Goal: Communication & Community: Answer question/provide support

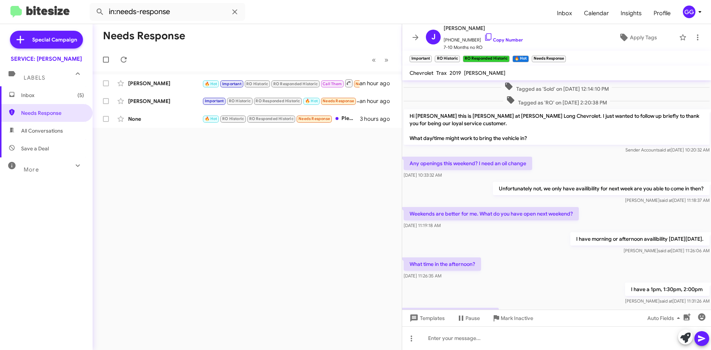
scroll to position [340, 0]
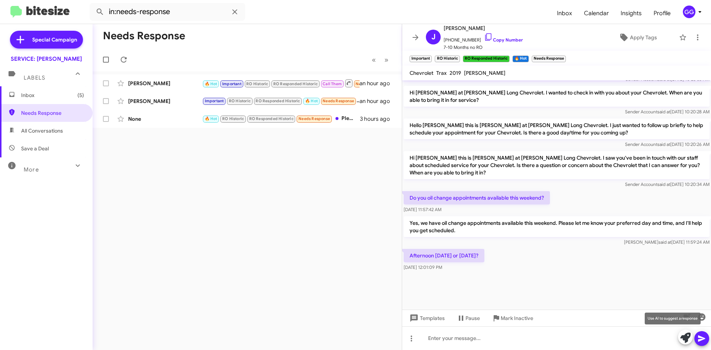
click at [685, 334] on icon at bounding box center [686, 338] width 10 height 10
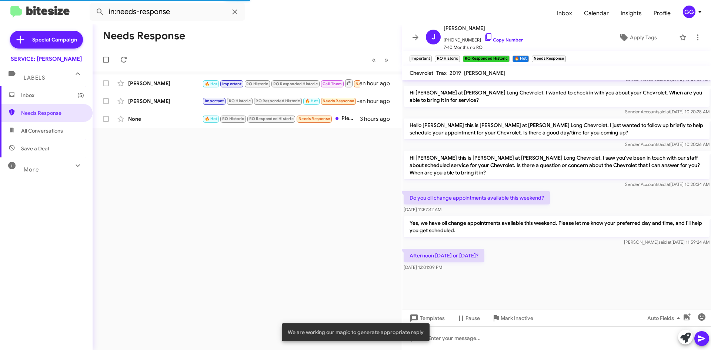
scroll to position [405, 0]
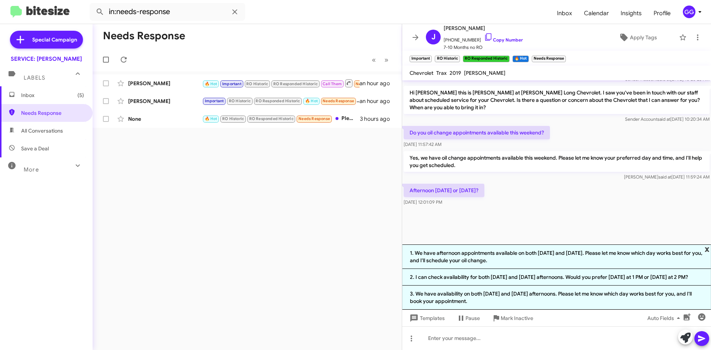
click at [707, 248] on span "x" at bounding box center [707, 249] width 5 height 9
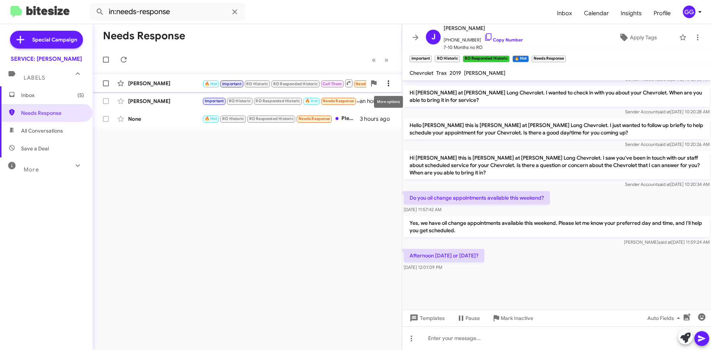
click at [389, 83] on icon at bounding box center [388, 83] width 9 height 9
click at [283, 149] on div at bounding box center [355, 175] width 711 height 350
click at [284, 150] on div "Needs Response « Previous » Next Jon Gregory 🔥 Hot Important RO Historic RO Res…" at bounding box center [247, 187] width 309 height 326
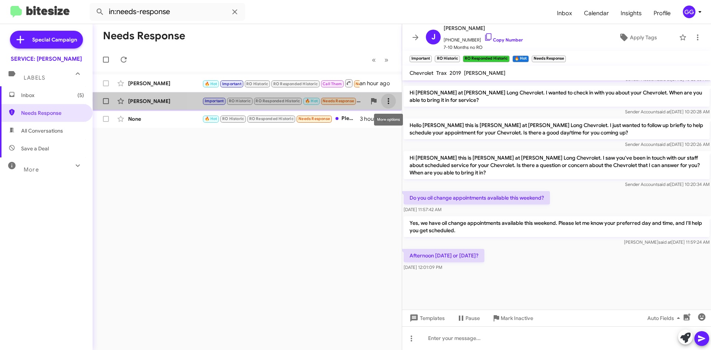
click at [389, 100] on icon at bounding box center [388, 101] width 9 height 9
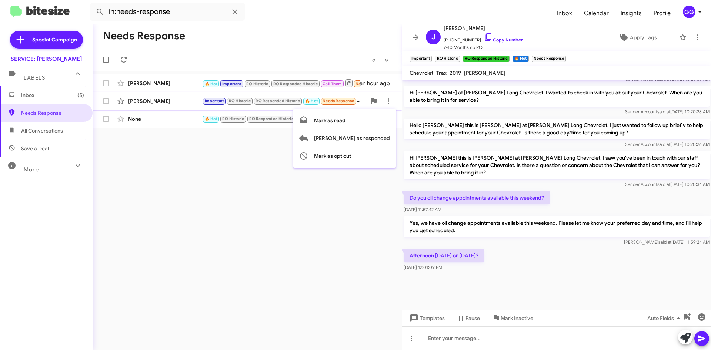
click at [237, 148] on div at bounding box center [355, 175] width 711 height 350
drag, startPoint x: 205, startPoint y: 144, endPoint x: 209, endPoint y: 160, distance: 16.0
click at [210, 156] on div "Needs Response « Previous » Next Jon Gregory 🔥 Hot Important RO Historic RO Res…" at bounding box center [247, 187] width 309 height 326
click at [44, 97] on span "Inbox (5)" at bounding box center [52, 95] width 63 height 7
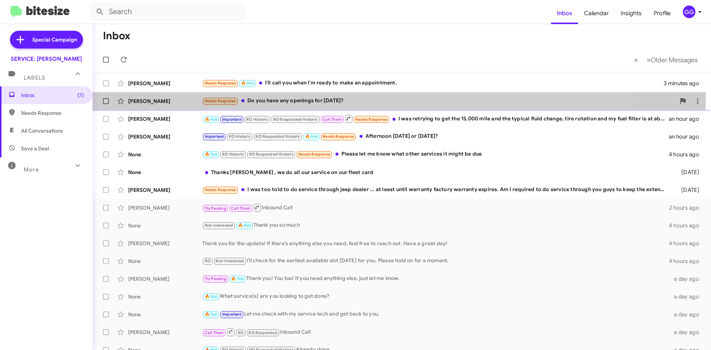
click at [388, 99] on div "Needs Response Do you have any openings for this Monday?" at bounding box center [438, 101] width 473 height 9
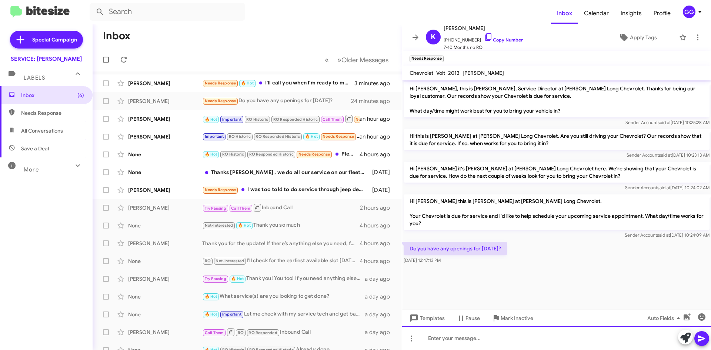
paste div
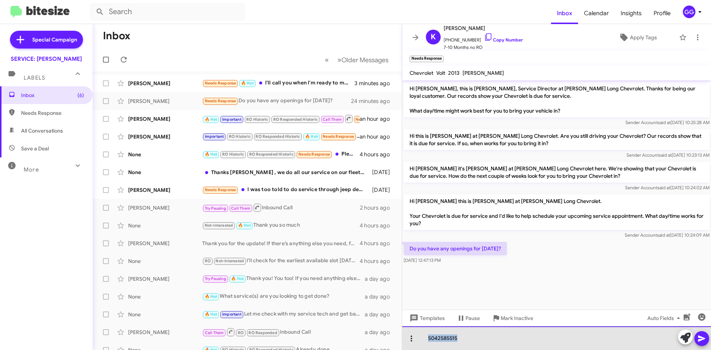
drag, startPoint x: 459, startPoint y: 343, endPoint x: 413, endPoint y: 344, distance: 46.0
click at [413, 344] on div "5042585515" at bounding box center [556, 338] width 309 height 24
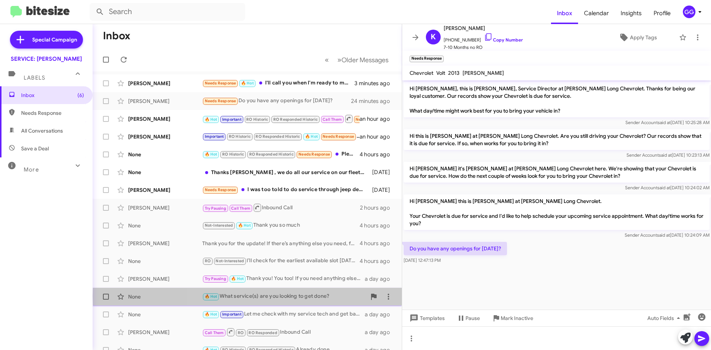
drag, startPoint x: 336, startPoint y: 296, endPoint x: 220, endPoint y: 296, distance: 116.0
click at [220, 296] on div "🔥 Hot What service(s) are you looking to get done?" at bounding box center [284, 296] width 164 height 9
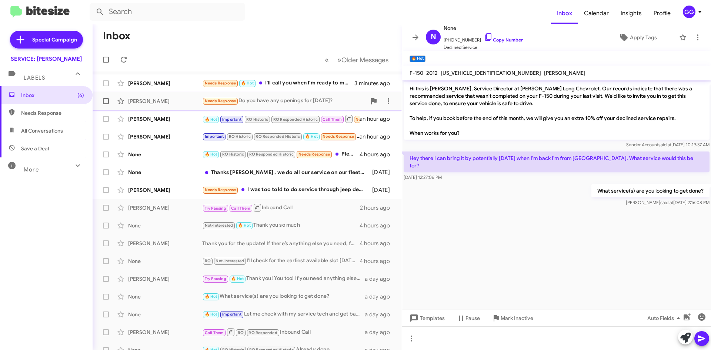
click at [313, 99] on div "Needs Response Do you have any openings for this Monday?" at bounding box center [284, 101] width 164 height 9
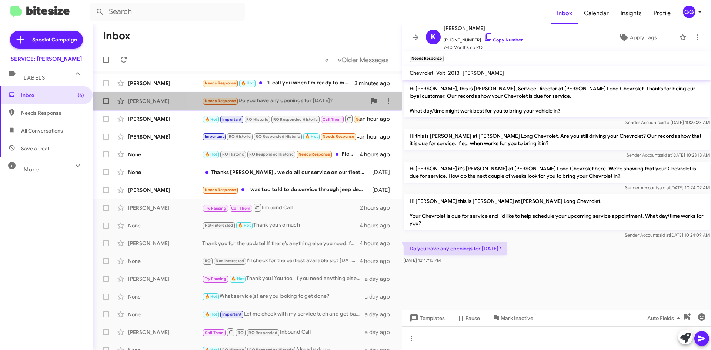
click at [299, 97] on div "Needs Response Do you have any openings for this Monday?" at bounding box center [284, 101] width 164 height 9
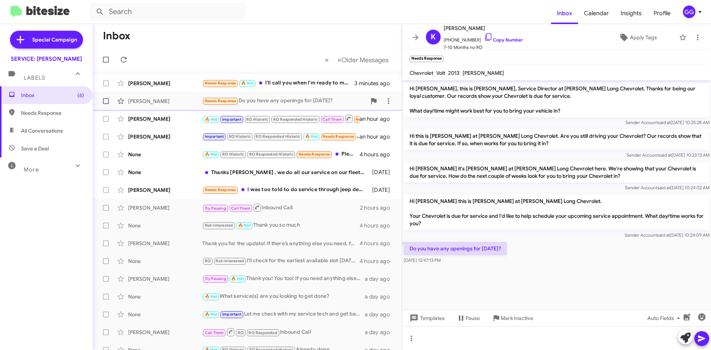
click at [300, 97] on div "Needs Response Do you have any openings for this Monday?" at bounding box center [284, 101] width 164 height 9
click at [699, 335] on icon at bounding box center [702, 338] width 9 height 9
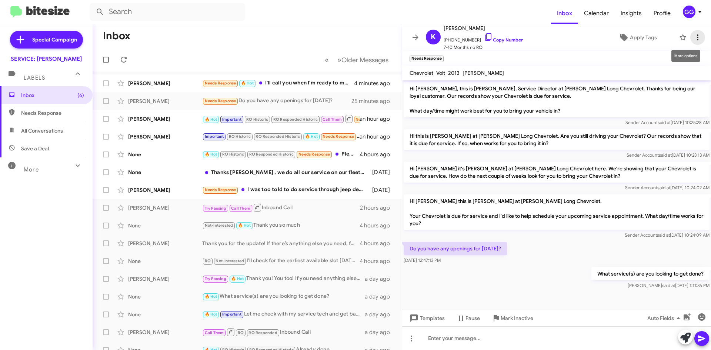
click at [696, 37] on icon at bounding box center [698, 37] width 9 height 9
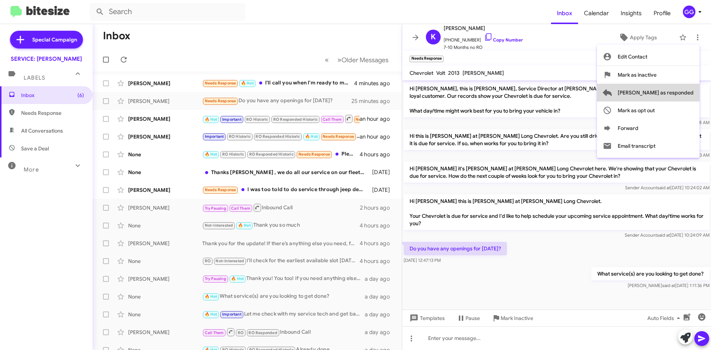
click at [687, 93] on span "[PERSON_NAME] as responded" at bounding box center [656, 93] width 76 height 18
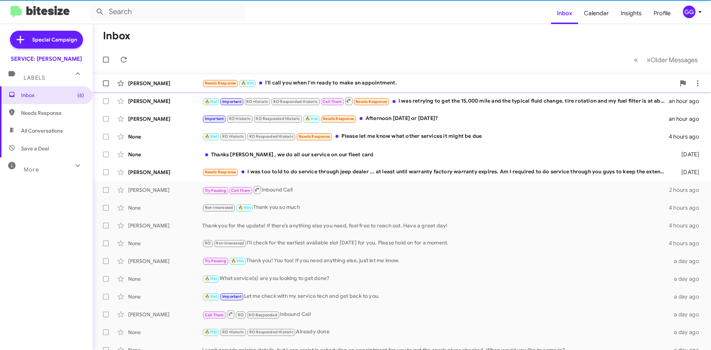
click at [433, 80] on div "Needs Response 🔥 Hot I'll call you when I'm ready to make an appointment." at bounding box center [438, 83] width 473 height 9
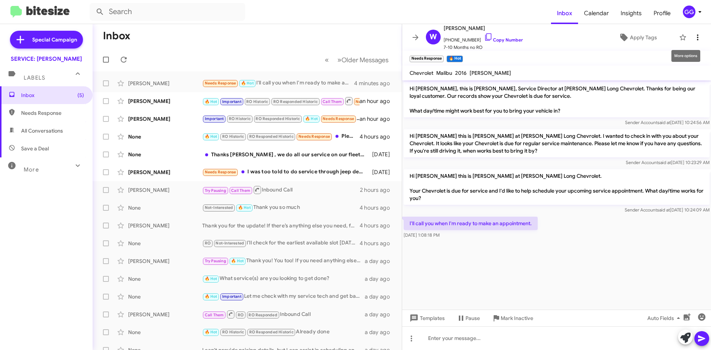
click at [694, 35] on icon at bounding box center [698, 37] width 9 height 9
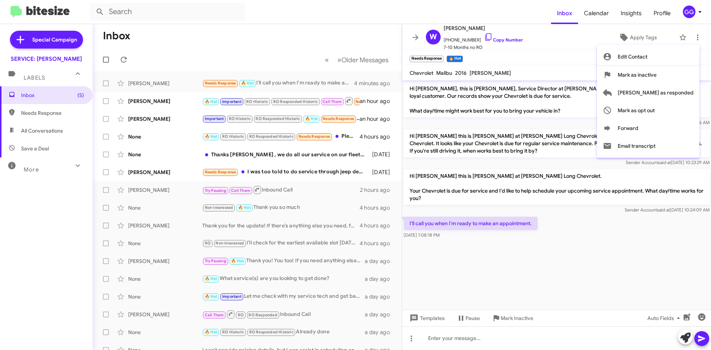
click at [644, 255] on div at bounding box center [355, 175] width 711 height 350
click at [645, 256] on cdk-virtual-scroll-viewport "Hi William, this is Rick Stubbs, Service Director at Daniels Long Chevrolet. Th…" at bounding box center [556, 194] width 309 height 229
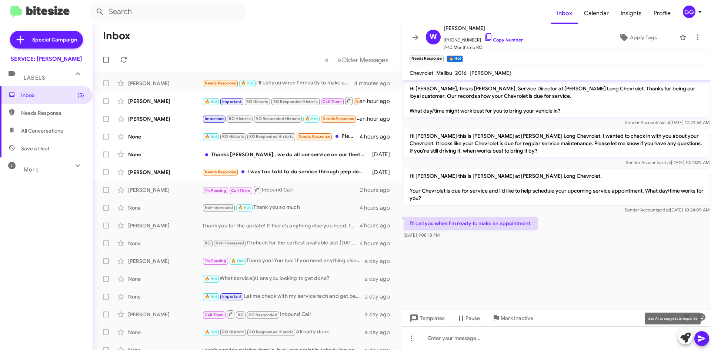
click at [688, 338] on icon at bounding box center [686, 338] width 10 height 10
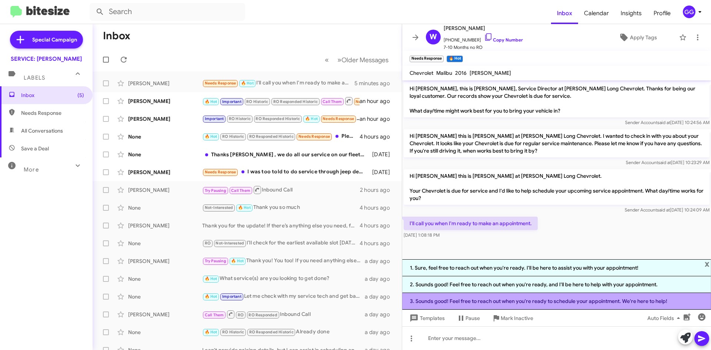
click at [572, 299] on li "3. Sounds good! Feel free to reach out when you're ready to schedule your appoi…" at bounding box center [556, 301] width 309 height 17
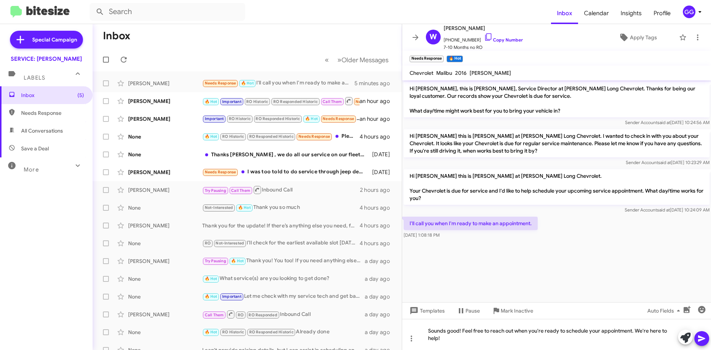
click at [700, 337] on icon at bounding box center [701, 339] width 7 height 6
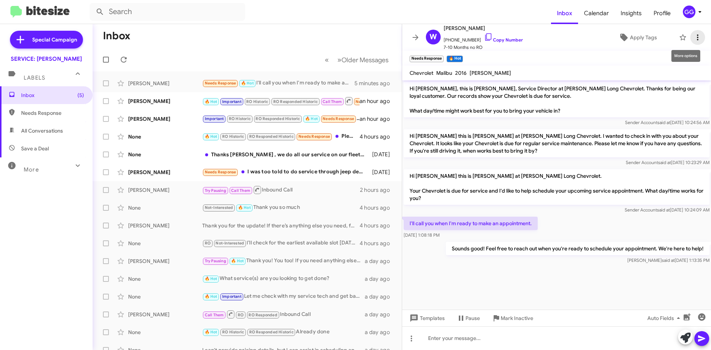
click at [694, 38] on icon at bounding box center [698, 37] width 9 height 9
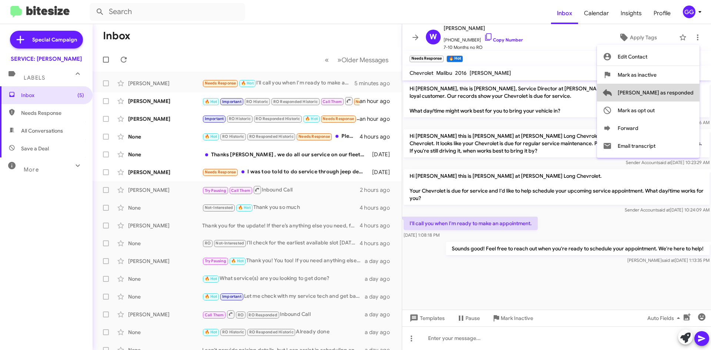
click at [679, 93] on span "[PERSON_NAME] as responded" at bounding box center [656, 93] width 76 height 18
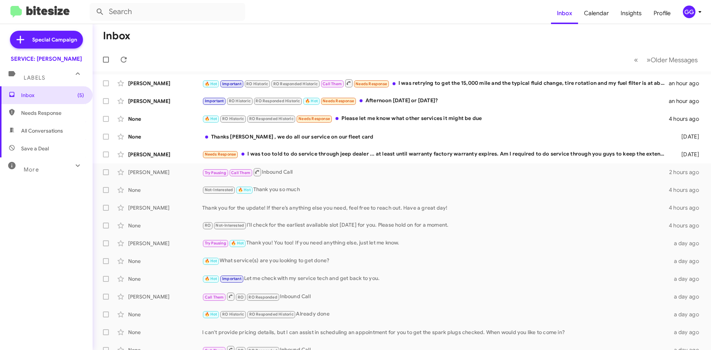
click at [48, 109] on span "Needs Response" at bounding box center [46, 113] width 93 height 18
type input "in:needs-response"
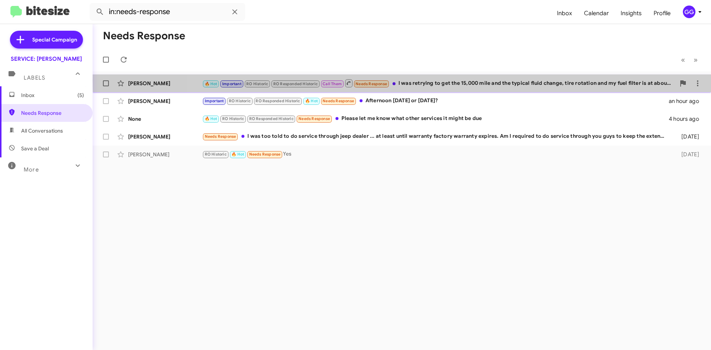
click at [510, 80] on div "🔥 Hot Important RO Historic RO Responded Historic Call Them Needs Response I wa…" at bounding box center [438, 83] width 473 height 9
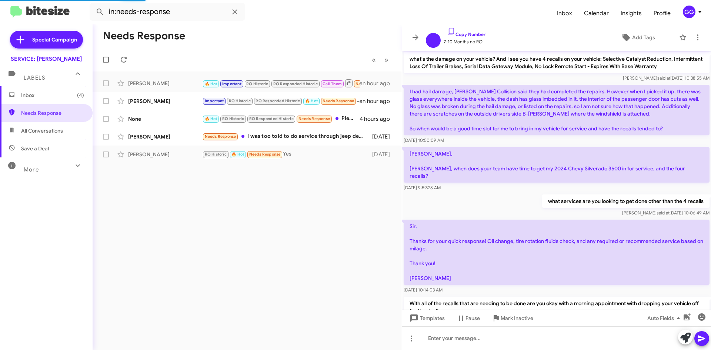
scroll to position [399, 0]
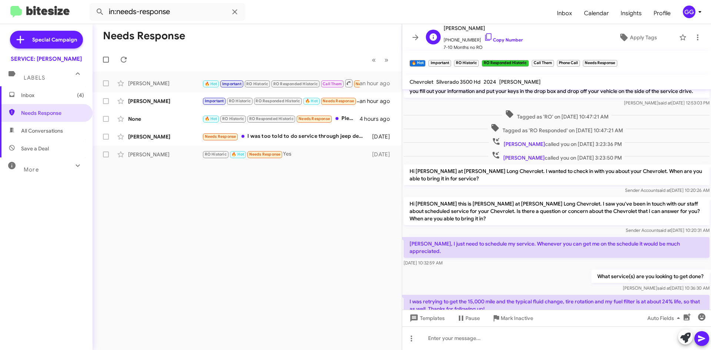
drag, startPoint x: 472, startPoint y: 39, endPoint x: 468, endPoint y: 40, distance: 4.8
click at [469, 39] on span "+18165905380 Copy Number" at bounding box center [483, 38] width 79 height 11
click at [449, 39] on span "+18165905380 Copy Number" at bounding box center [483, 38] width 79 height 11
drag, startPoint x: 459, startPoint y: 36, endPoint x: 449, endPoint y: 6, distance: 32.3
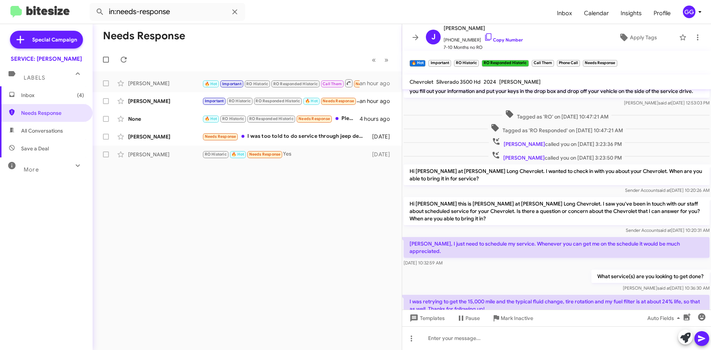
click at [449, 4] on form "in:needs-response" at bounding box center [321, 12] width 462 height 18
drag, startPoint x: 473, startPoint y: 39, endPoint x: 448, endPoint y: 41, distance: 25.0
click at [448, 41] on span "+18165905380 Copy Number" at bounding box center [483, 38] width 79 height 11
copy span "8165905380"
click at [686, 336] on icon at bounding box center [686, 338] width 10 height 10
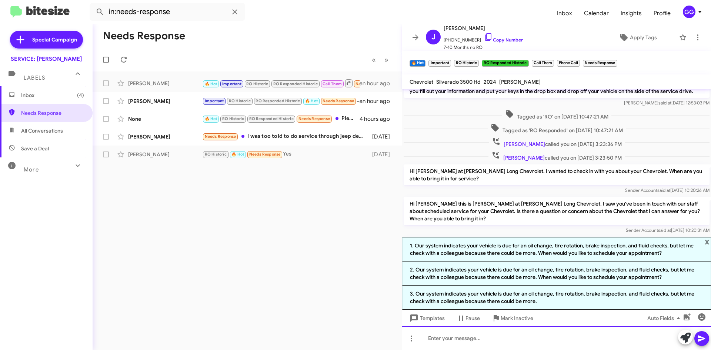
click at [584, 337] on div at bounding box center [556, 338] width 309 height 24
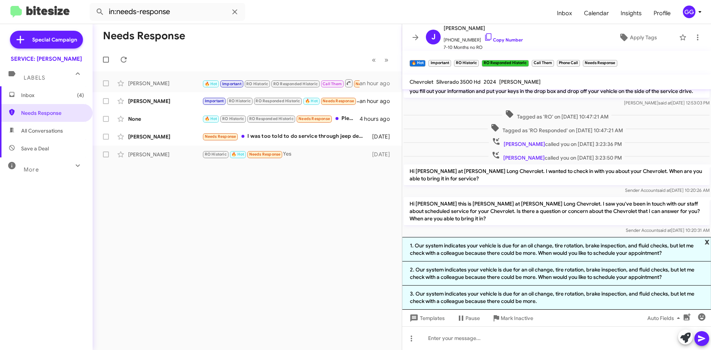
click at [707, 242] on span "x" at bounding box center [707, 241] width 5 height 9
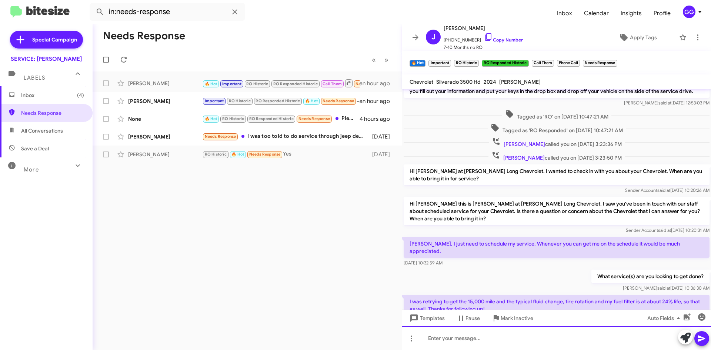
click at [454, 337] on div at bounding box center [556, 338] width 309 height 24
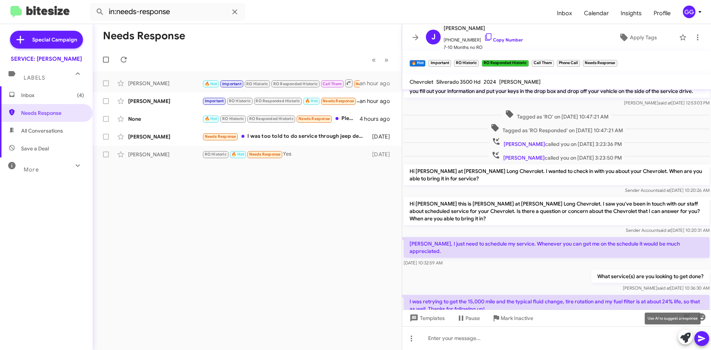
click at [688, 340] on icon at bounding box center [686, 338] width 10 height 10
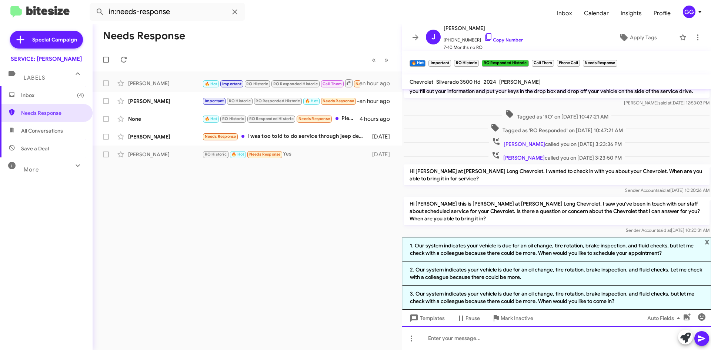
click at [566, 336] on div at bounding box center [556, 338] width 309 height 24
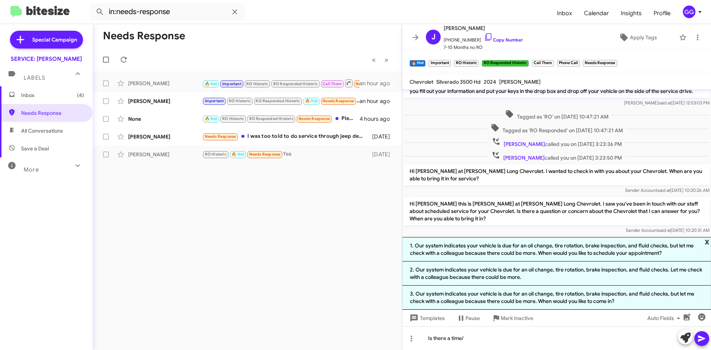
click at [708, 240] on span "x" at bounding box center [707, 241] width 5 height 9
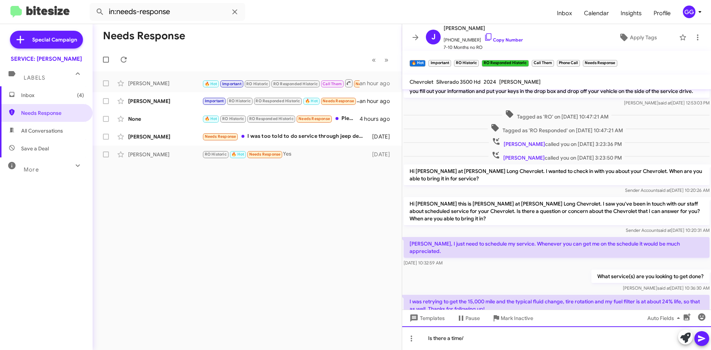
click at [520, 336] on div "Is there a time/" at bounding box center [556, 338] width 309 height 24
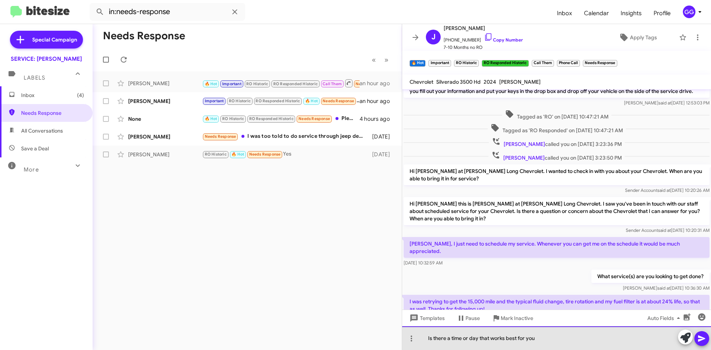
drag, startPoint x: 540, startPoint y: 339, endPoint x: 450, endPoint y: 347, distance: 90.7
click at [463, 346] on div "Is there a time or day that works best for you" at bounding box center [556, 338] width 309 height 24
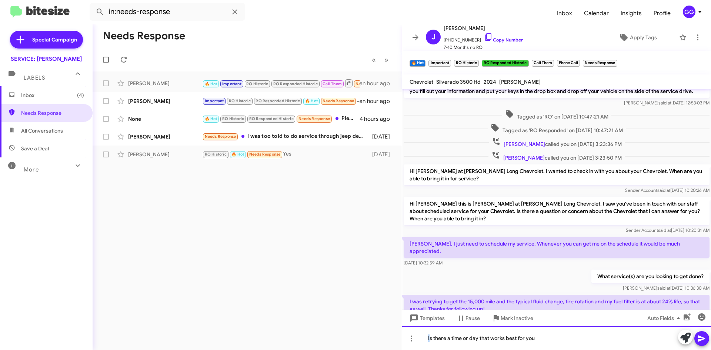
click at [429, 339] on div "Is there a time or day that works best for you" at bounding box center [556, 338] width 309 height 24
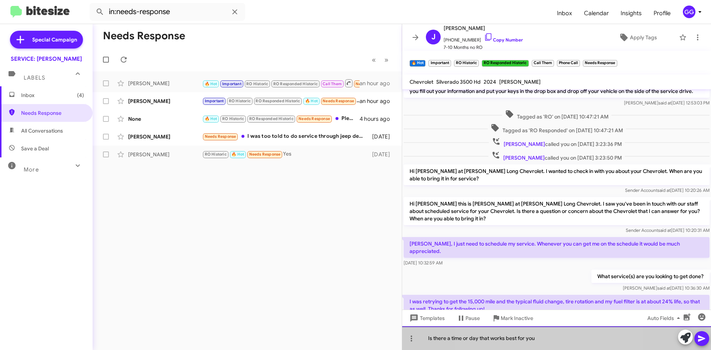
click at [536, 338] on div "Is there a time or day that works best for you" at bounding box center [556, 338] width 309 height 24
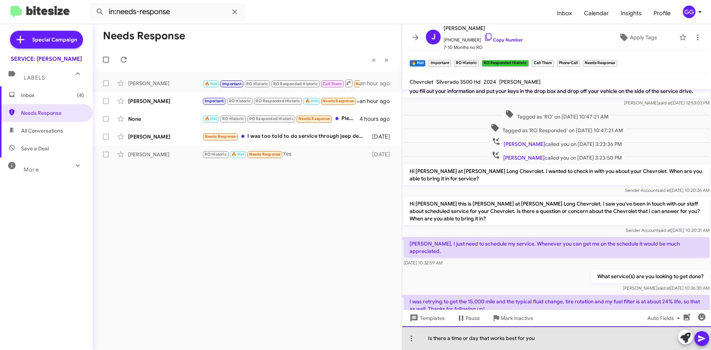
drag, startPoint x: 533, startPoint y: 338, endPoint x: 428, endPoint y: 337, distance: 104.9
click at [428, 337] on div "Is there a time or day that works best for you" at bounding box center [556, 338] width 309 height 24
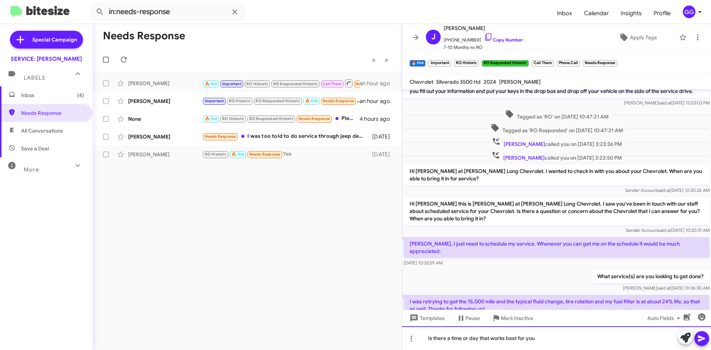
drag, startPoint x: 438, startPoint y: 338, endPoint x: 563, endPoint y: 340, distance: 125.3
click at [563, 340] on div "Is there a time or day that works best for you" at bounding box center [556, 338] width 309 height 24
click at [578, 341] on div "Is there a time or day that works best for you" at bounding box center [556, 338] width 309 height 24
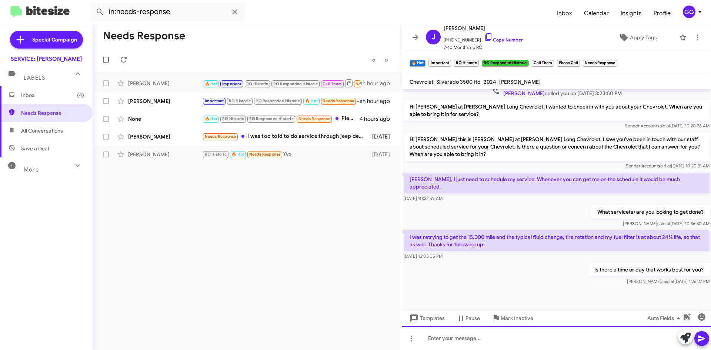
scroll to position [527, 0]
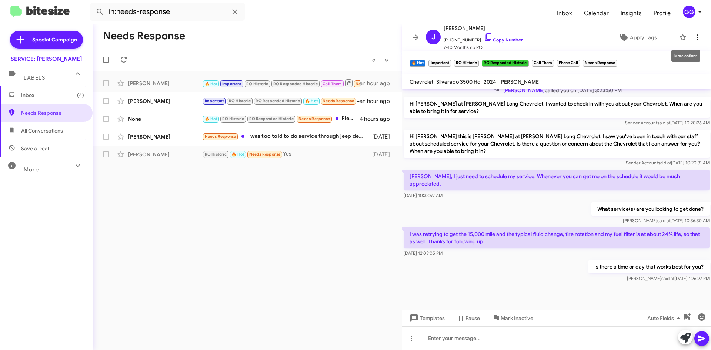
click at [694, 35] on icon at bounding box center [698, 37] width 9 height 9
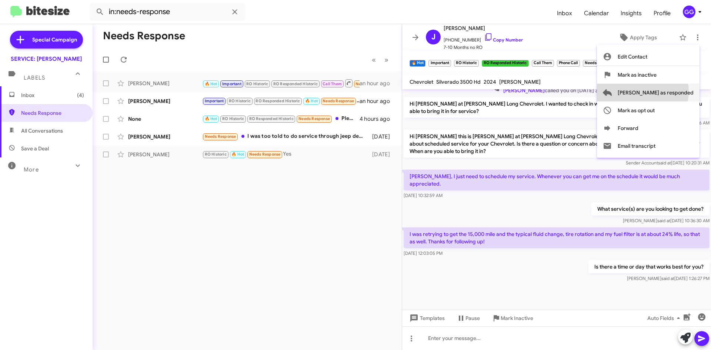
click at [672, 91] on span "[PERSON_NAME] as responded" at bounding box center [656, 93] width 76 height 18
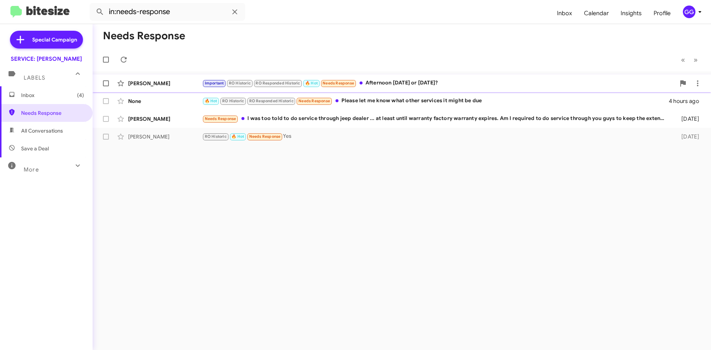
click at [497, 84] on div "Important RO Historic RO Responded Historic 🔥 Hot Needs Response Afternoon on S…" at bounding box center [438, 83] width 473 height 9
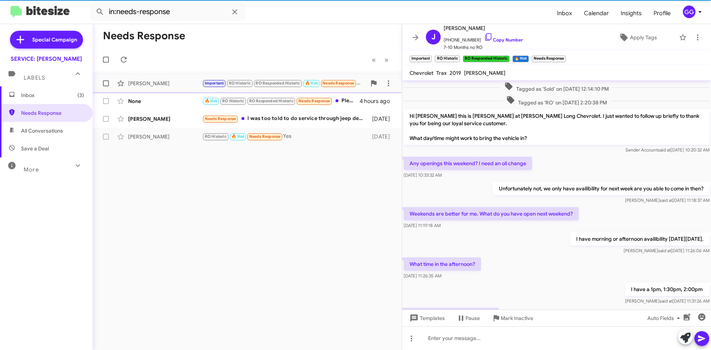
scroll to position [325, 0]
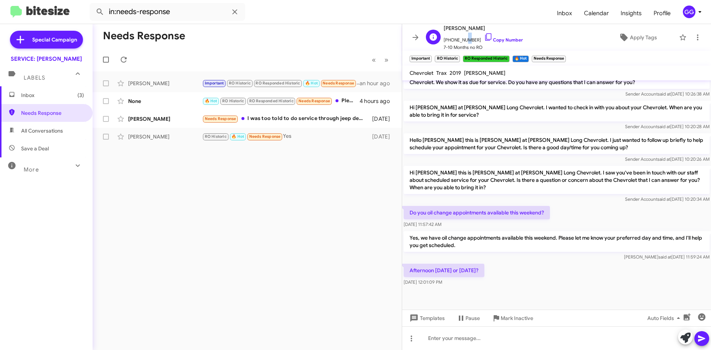
click at [464, 38] on span "+15042585515 Copy Number" at bounding box center [483, 38] width 79 height 11
drag, startPoint x: 470, startPoint y: 37, endPoint x: 450, endPoint y: 40, distance: 19.9
click at [450, 40] on span "+15042585515 Copy Number" at bounding box center [483, 38] width 79 height 11
drag, startPoint x: 432, startPoint y: 39, endPoint x: 427, endPoint y: 36, distance: 6.1
click at [427, 36] on div "J" at bounding box center [433, 37] width 15 height 15
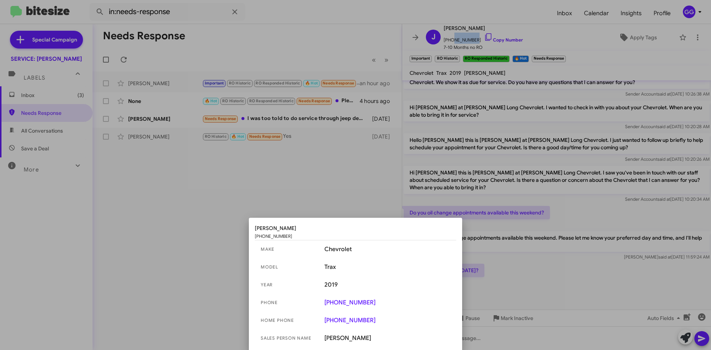
click at [459, 37] on div at bounding box center [355, 175] width 711 height 350
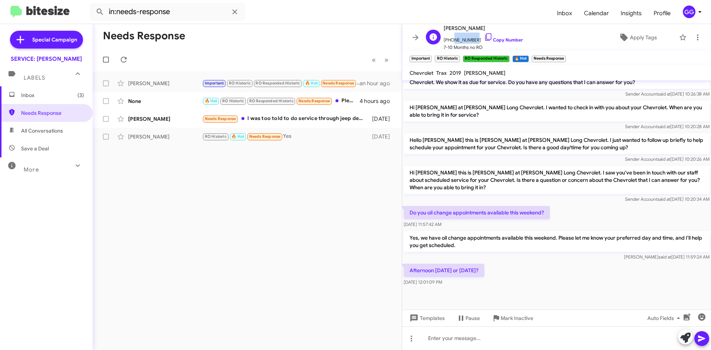
drag, startPoint x: 471, startPoint y: 38, endPoint x: 448, endPoint y: 40, distance: 23.1
click at [448, 40] on span "+15042585515 Copy Number" at bounding box center [483, 38] width 79 height 11
copy span "5042585515"
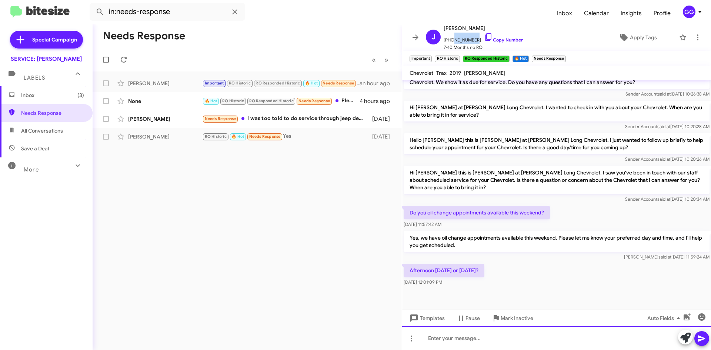
click at [457, 343] on div at bounding box center [556, 338] width 309 height 24
click at [481, 339] on div "Will 1pm on Saturday work for you?" at bounding box center [556, 338] width 309 height 24
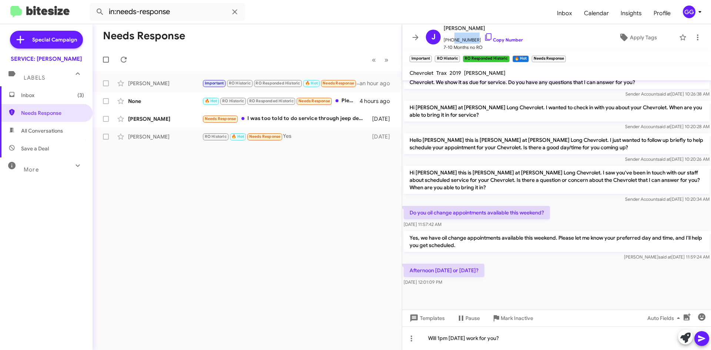
click at [704, 339] on icon at bounding box center [701, 339] width 7 height 6
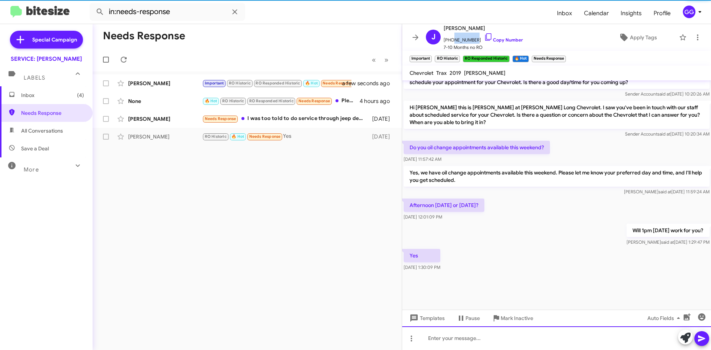
scroll to position [363, 0]
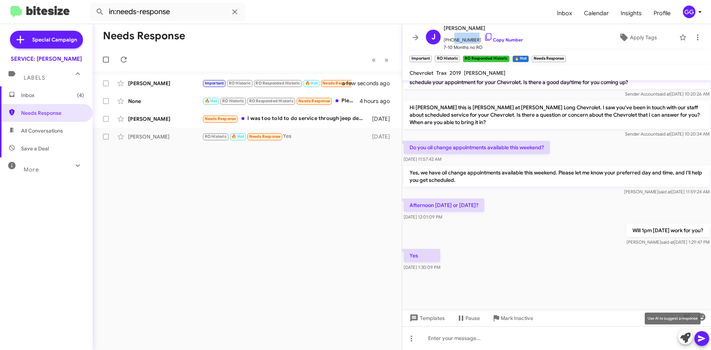
click at [682, 336] on icon at bounding box center [686, 338] width 10 height 10
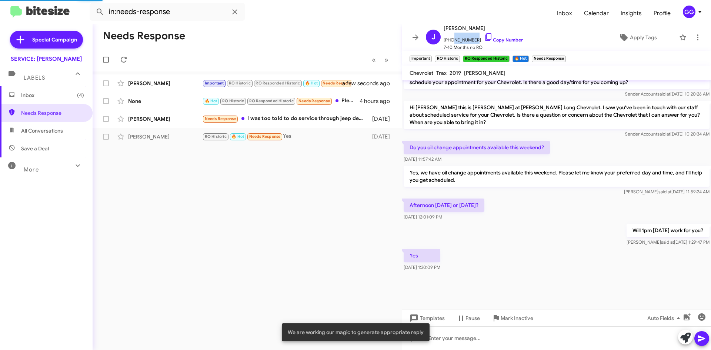
scroll to position [435, 0]
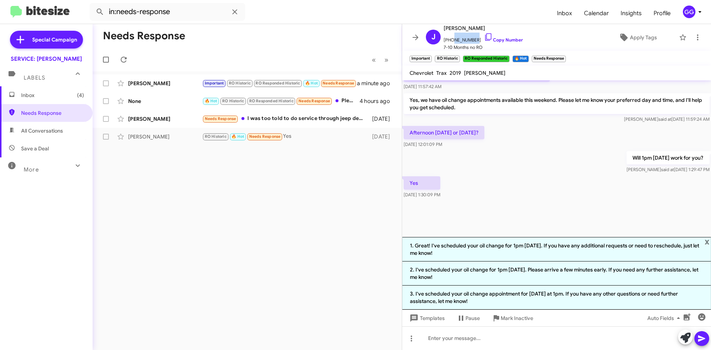
click at [612, 250] on li "1. Great! I've scheduled your oil change for 1pm on Saturday. If you have any a…" at bounding box center [556, 249] width 309 height 24
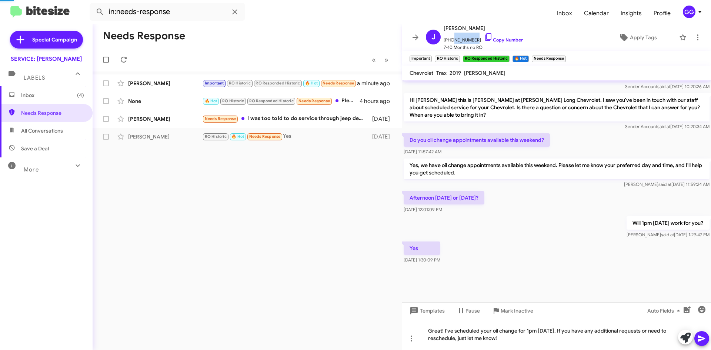
scroll to position [370, 0]
click at [701, 340] on icon at bounding box center [701, 339] width 7 height 6
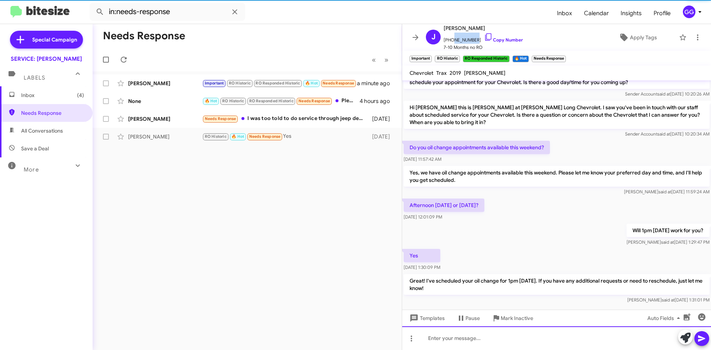
scroll to position [63, 0]
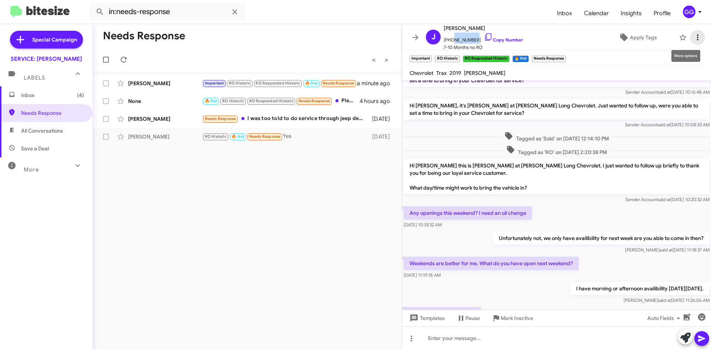
click at [694, 36] on icon at bounding box center [698, 37] width 9 height 9
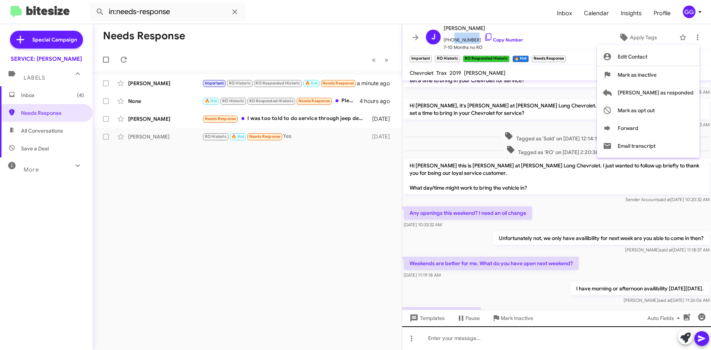
click at [499, 343] on div at bounding box center [355, 175] width 711 height 350
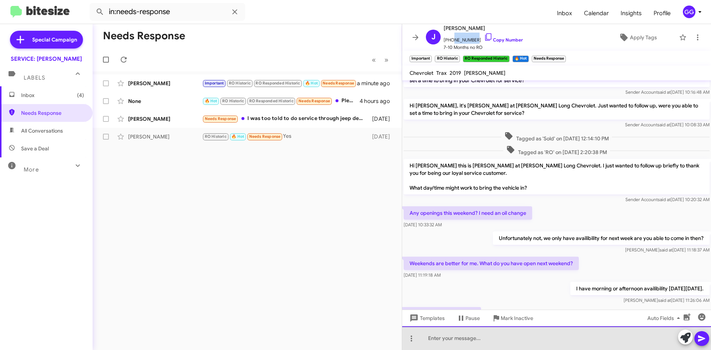
click at [500, 341] on div at bounding box center [556, 338] width 309 height 24
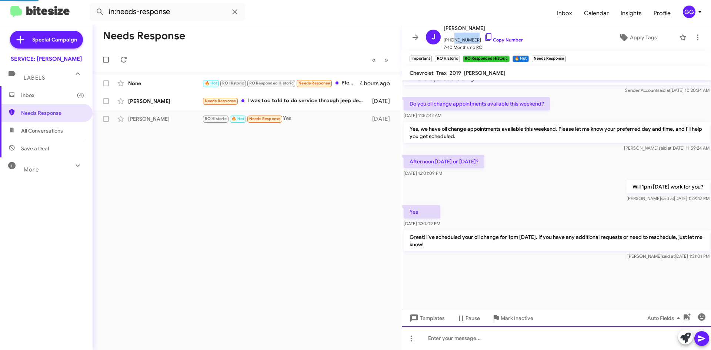
scroll to position [348, 0]
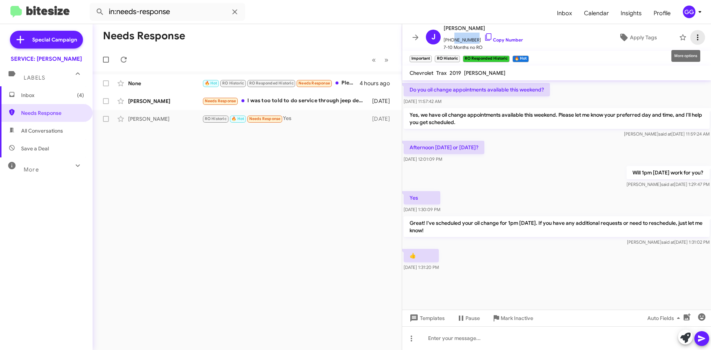
click at [692, 31] on button at bounding box center [698, 37] width 15 height 15
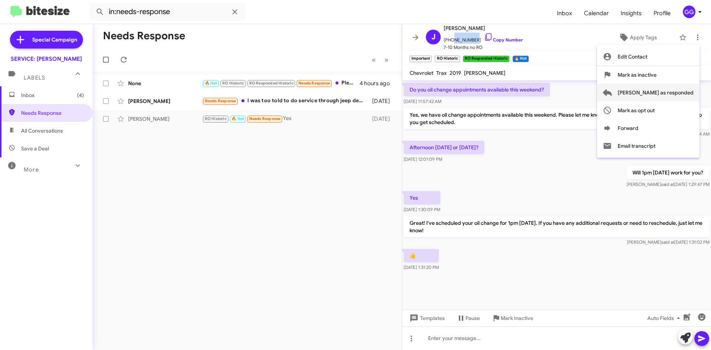
click at [674, 91] on span "[PERSON_NAME] as responded" at bounding box center [656, 93] width 76 height 18
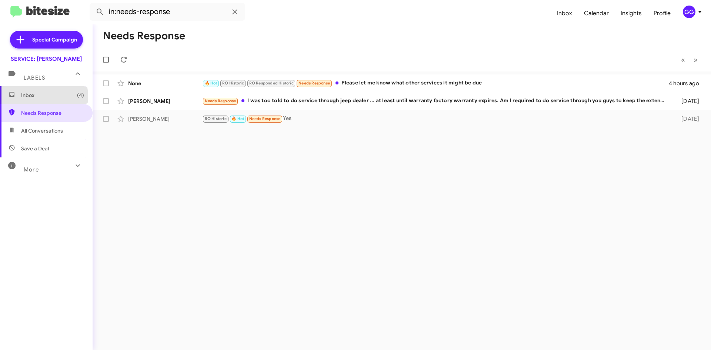
click at [39, 96] on span "Inbox (4)" at bounding box center [52, 95] width 63 height 7
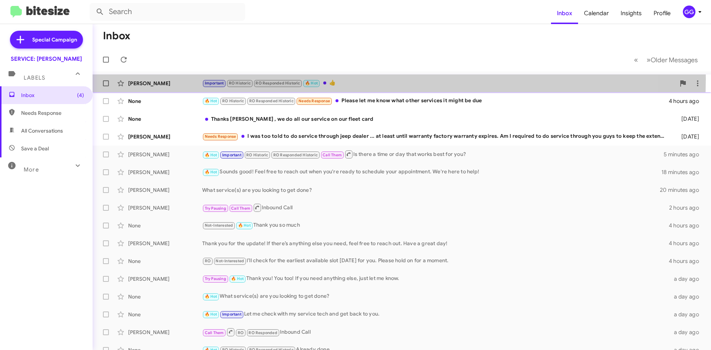
click at [353, 79] on div "Important RO Historic RO Responded Historic 🔥 Hot 👍" at bounding box center [438, 83] width 473 height 9
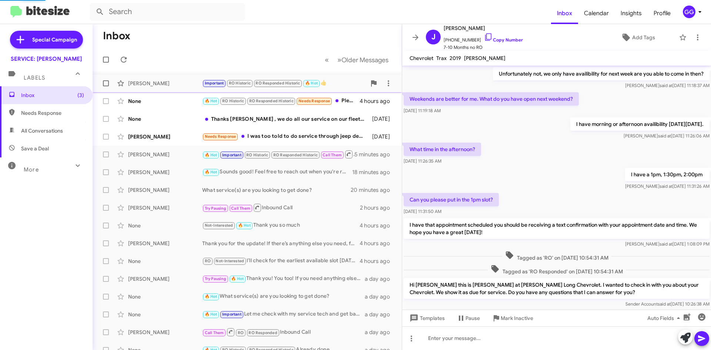
scroll to position [318, 0]
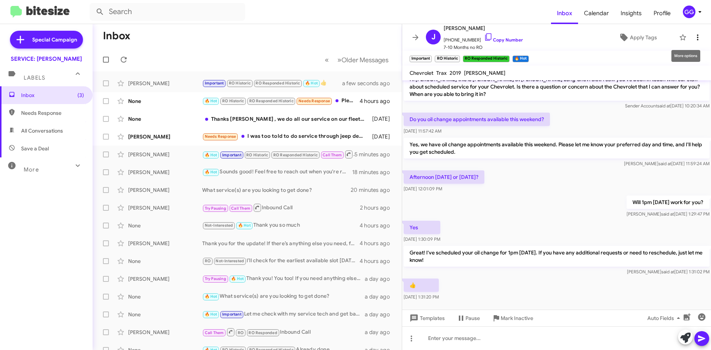
click at [697, 36] on icon at bounding box center [697, 37] width 1 height 6
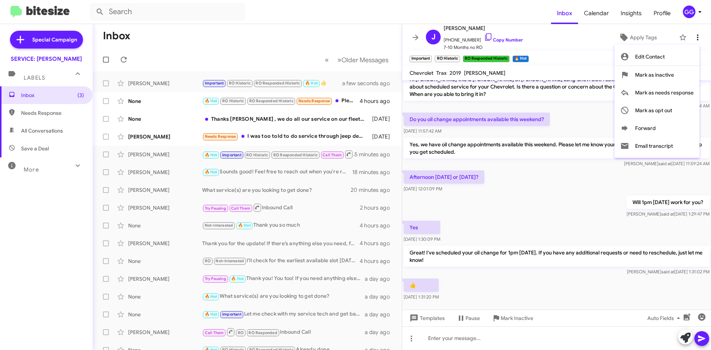
click at [695, 36] on div at bounding box center [355, 175] width 711 height 350
click at [29, 114] on span "Needs Response" at bounding box center [52, 112] width 63 height 7
type input "in:needs-response"
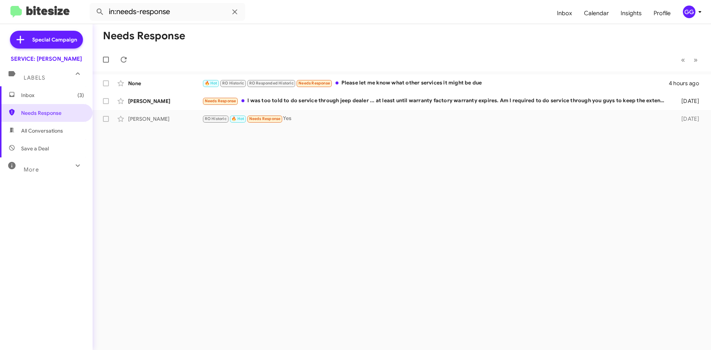
click at [43, 95] on span "Inbox (3)" at bounding box center [52, 95] width 63 height 7
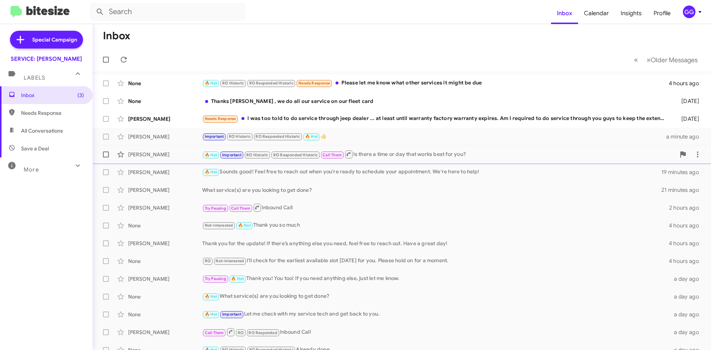
click at [493, 154] on div "🔥 Hot Important RO Historic RO Responded Historic Call Them Is there a time or …" at bounding box center [438, 154] width 473 height 9
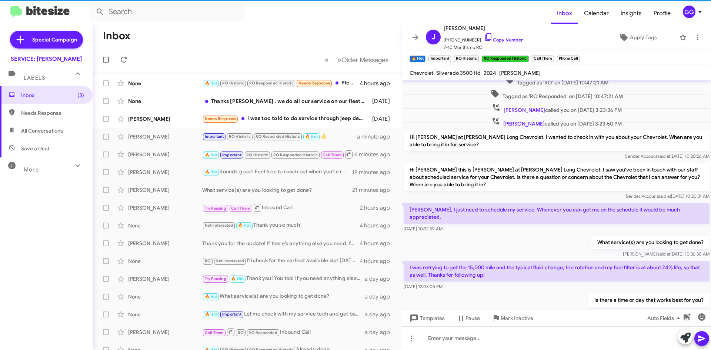
scroll to position [421, 0]
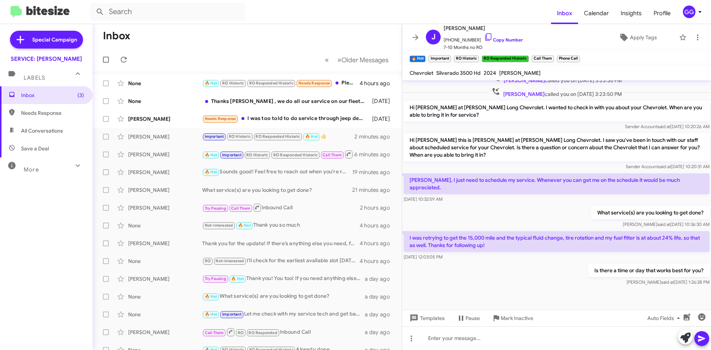
click at [41, 111] on span "Needs Response" at bounding box center [52, 112] width 63 height 7
type input "in:needs-response"
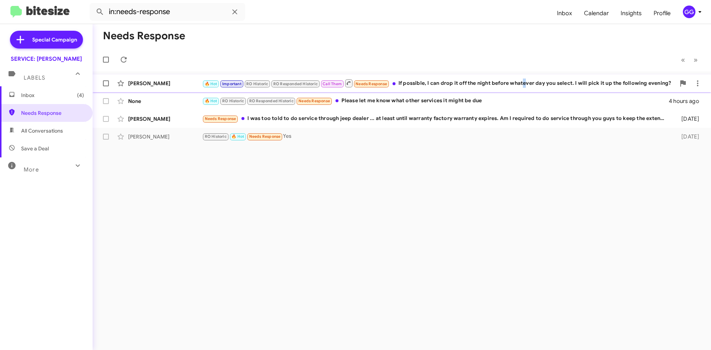
click at [526, 89] on div "Jon Gregory 🔥 Hot Important RO Historic RO Responded Historic Call Them Needs R…" at bounding box center [402, 83] width 607 height 15
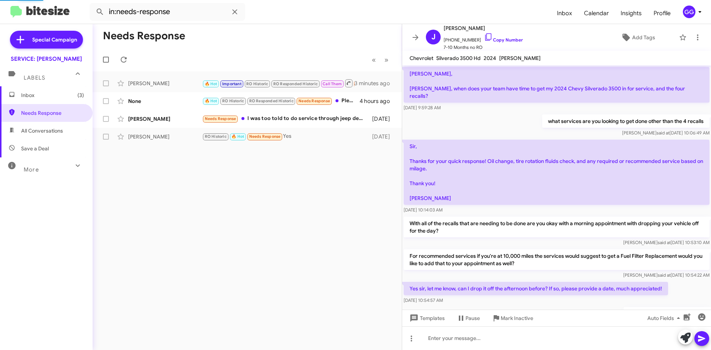
scroll to position [369, 0]
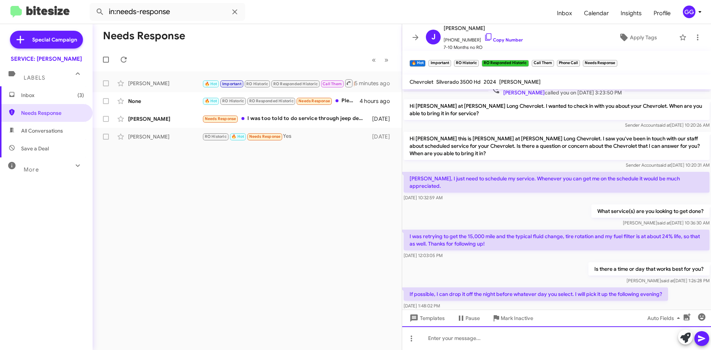
paste div
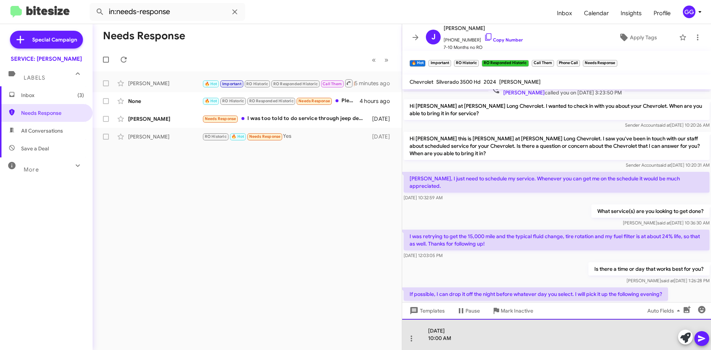
click at [428, 332] on div "Monday Aug 25, 2025 10:00 AM" at bounding box center [556, 334] width 309 height 31
click at [427, 339] on div "Will Monday Aug 25, 2025 10:00 AM" at bounding box center [556, 334] width 309 height 31
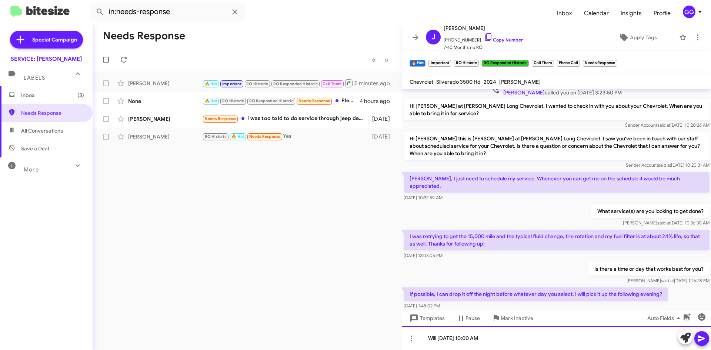
click at [527, 337] on div "Will Monday Aug 25, 2025 10:00 AM" at bounding box center [556, 338] width 309 height 24
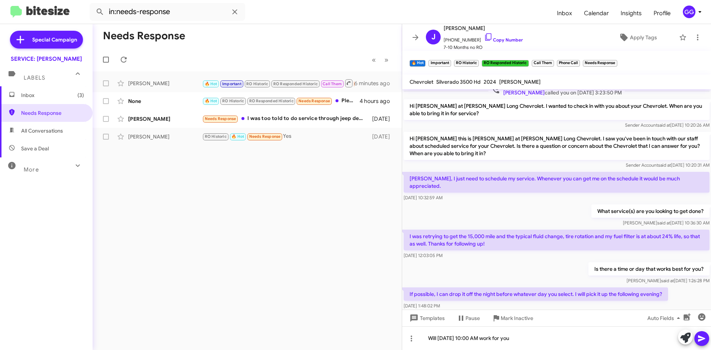
click at [702, 342] on icon at bounding box center [702, 338] width 9 height 9
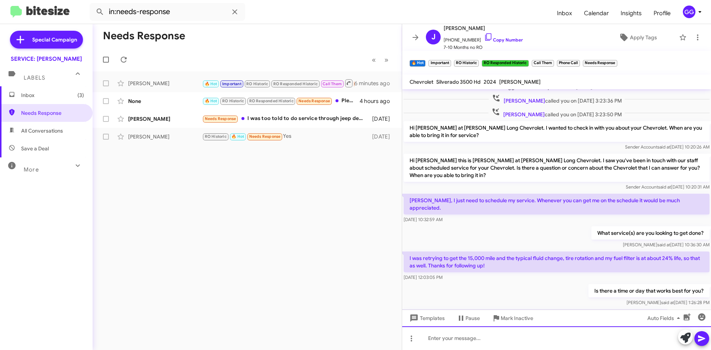
scroll to position [1091, 0]
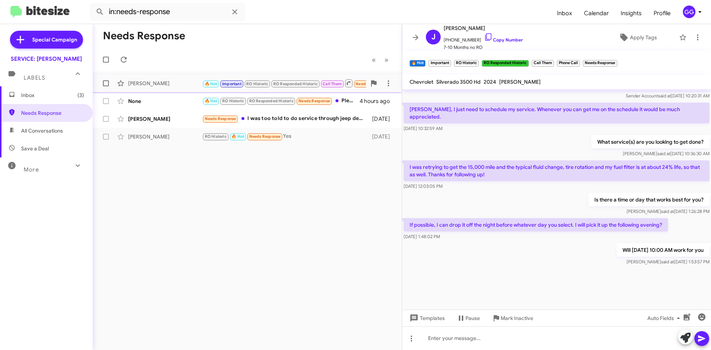
click at [189, 84] on div "[PERSON_NAME]" at bounding box center [165, 83] width 74 height 7
click at [694, 39] on icon at bounding box center [698, 37] width 9 height 9
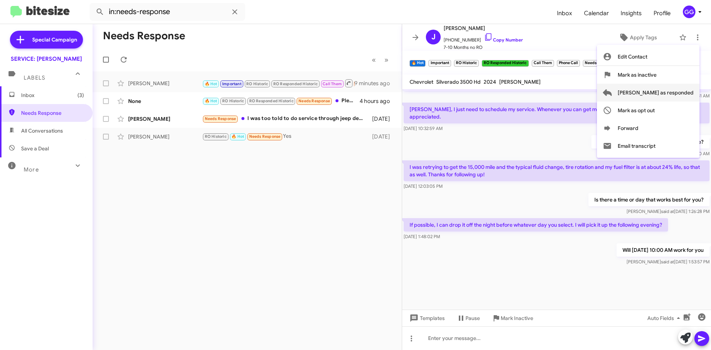
click at [672, 92] on span "[PERSON_NAME] as responded" at bounding box center [656, 93] width 76 height 18
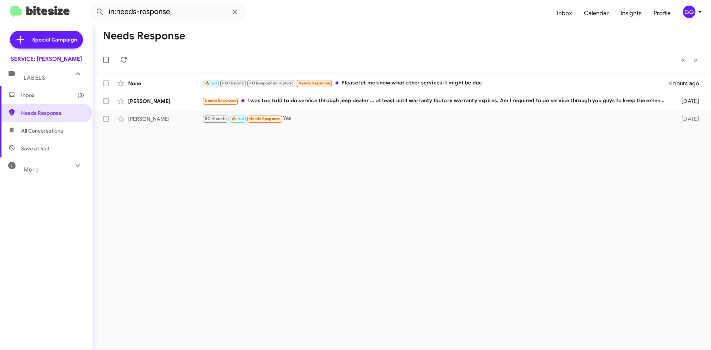
click at [55, 100] on span "Inbox (3)" at bounding box center [46, 95] width 93 height 18
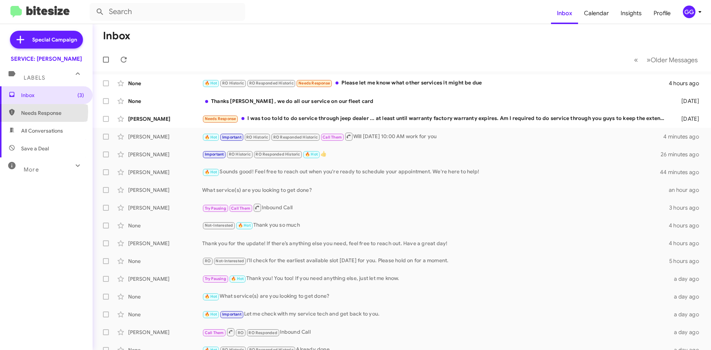
click at [31, 112] on span "Needs Response" at bounding box center [52, 112] width 63 height 7
type input "in:needs-response"
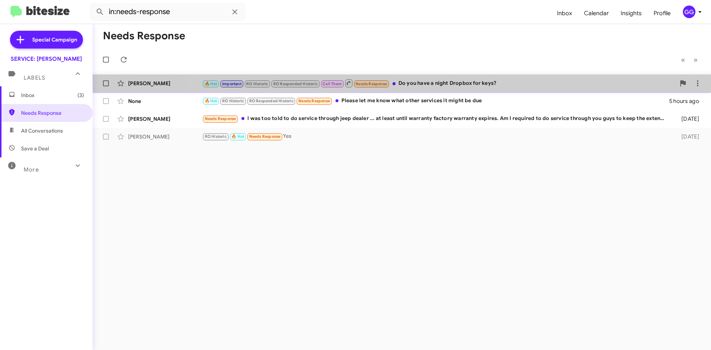
click at [518, 88] on div "[PERSON_NAME] 🔥 Hot Important RO Historic RO Responded Historic Call Them Needs…" at bounding box center [402, 83] width 607 height 15
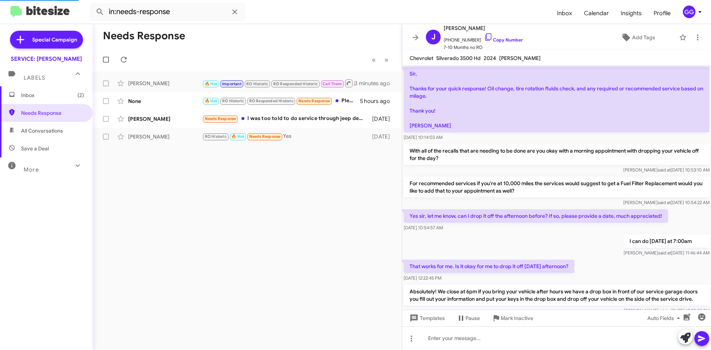
scroll to position [355, 0]
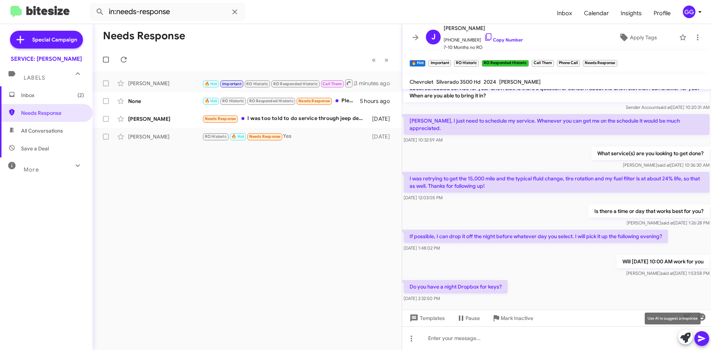
click at [685, 339] on icon at bounding box center [686, 338] width 10 height 10
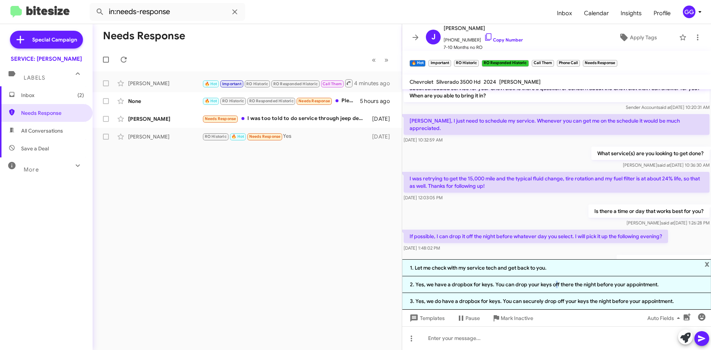
click at [552, 283] on li "2. Yes, we have a dropbox for keys. You can drop your keys off there the night …" at bounding box center [556, 284] width 309 height 17
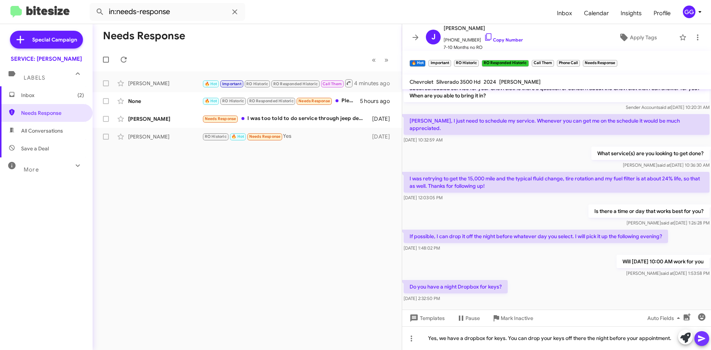
click at [700, 338] on icon at bounding box center [702, 338] width 9 height 9
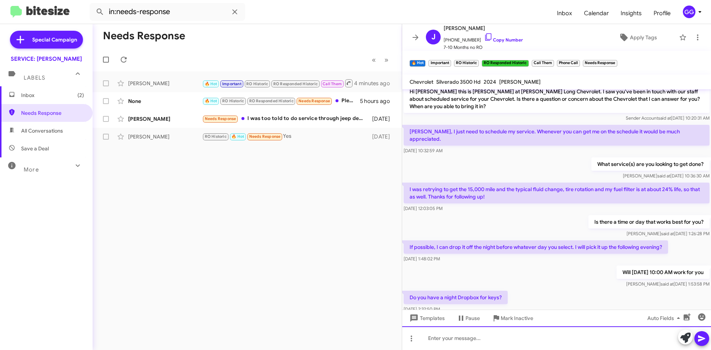
scroll to position [1104, 0]
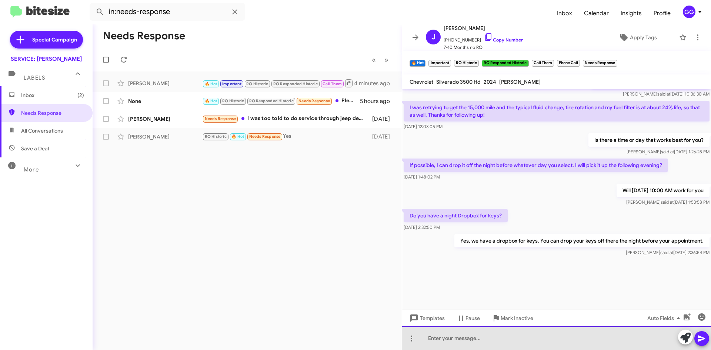
drag, startPoint x: 458, startPoint y: 337, endPoint x: 462, endPoint y: 336, distance: 4.1
click at [459, 337] on div at bounding box center [556, 338] width 309 height 24
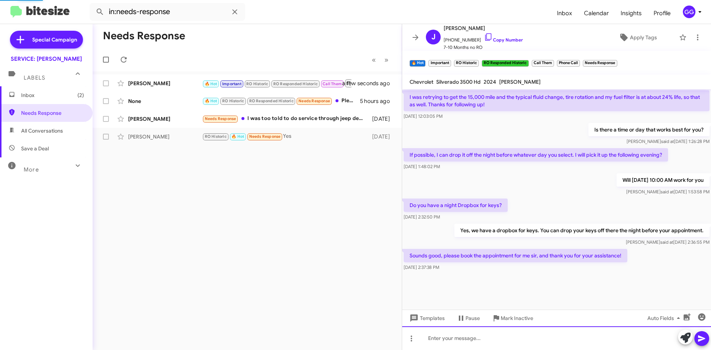
scroll to position [319, 0]
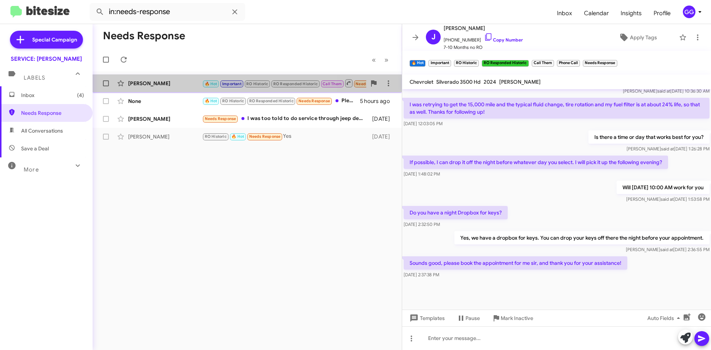
click at [182, 86] on div "[PERSON_NAME]" at bounding box center [165, 83] width 74 height 7
click at [335, 83] on div "Needs Response We are looking to get the following service on our 2013 Volt: En…" at bounding box center [284, 83] width 164 height 9
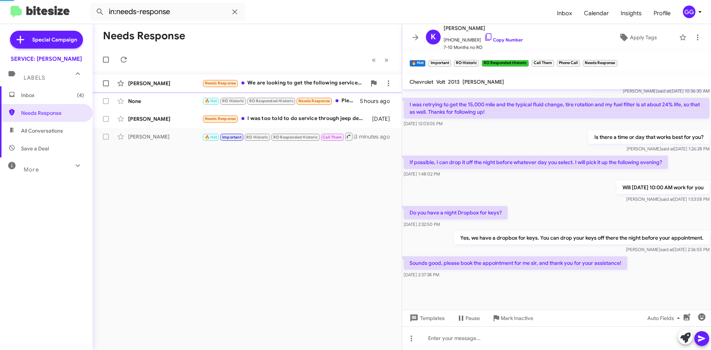
scroll to position [71, 0]
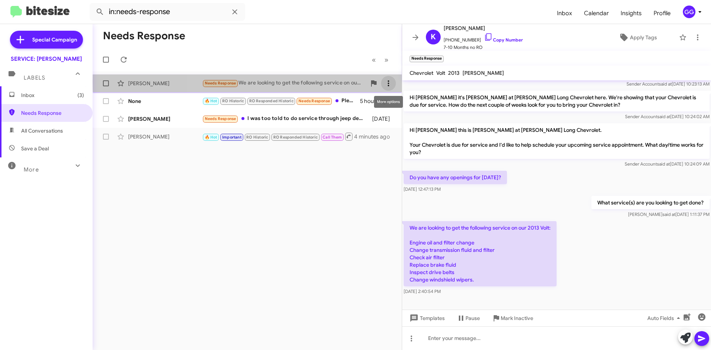
click at [389, 82] on icon at bounding box center [388, 83] width 9 height 9
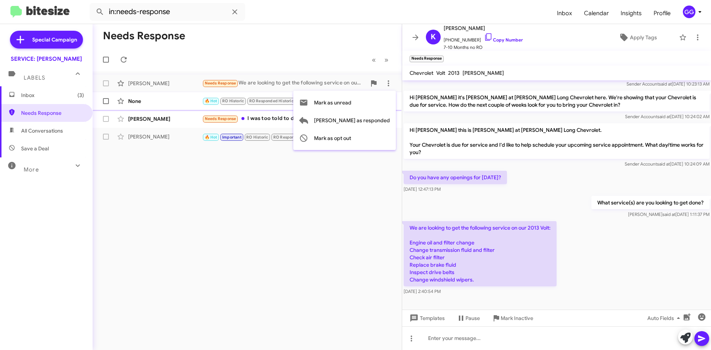
click at [382, 103] on button "Mark as unread" at bounding box center [344, 103] width 103 height 18
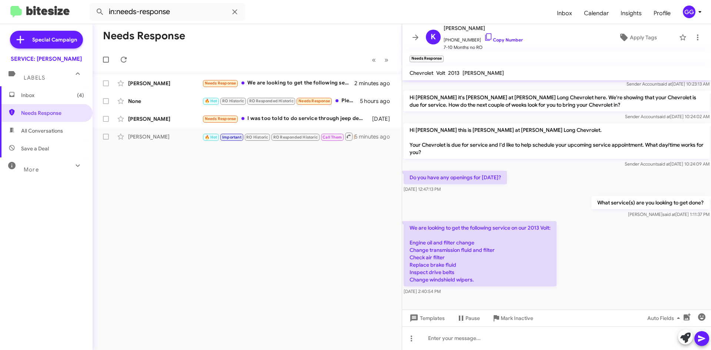
click at [39, 88] on mat-expansion-panel "Labels Inbox (4) Needs Response All Conversations Save a Deal More Important 🔥 …" at bounding box center [46, 183] width 93 height 240
click at [37, 96] on span "Inbox (4)" at bounding box center [52, 95] width 63 height 7
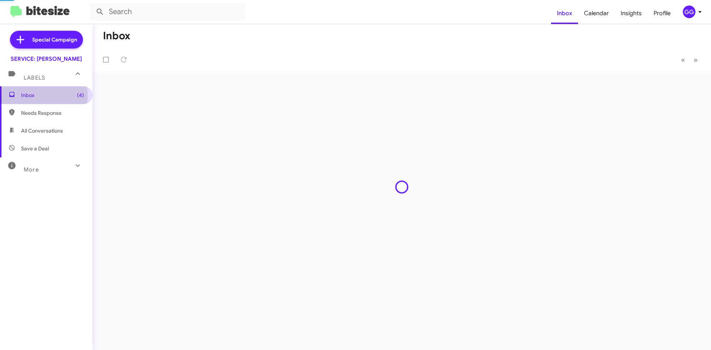
click at [37, 95] on span "Inbox (4)" at bounding box center [52, 95] width 63 height 7
